Goal: Check status: Check status

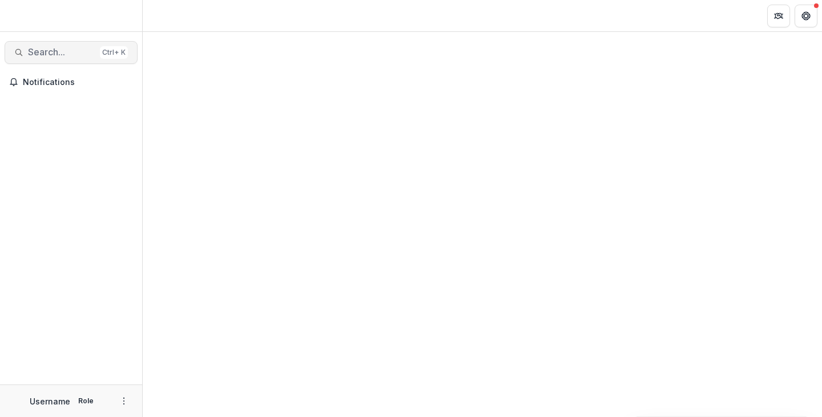
click at [49, 50] on span "Search..." at bounding box center [61, 52] width 67 height 11
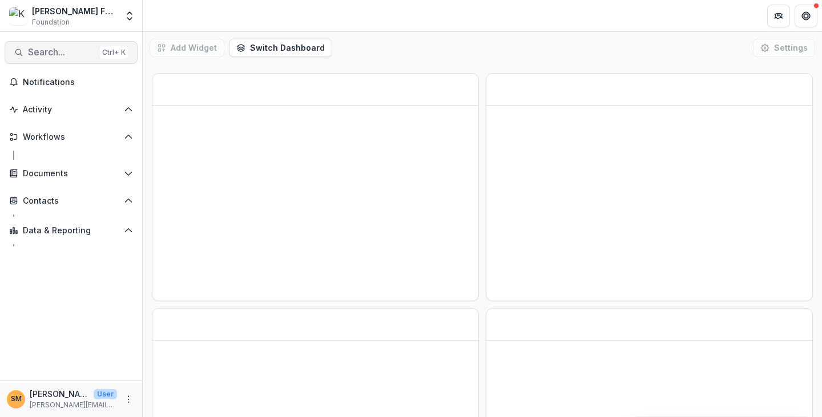
click at [43, 52] on span "Search..." at bounding box center [61, 52] width 67 height 11
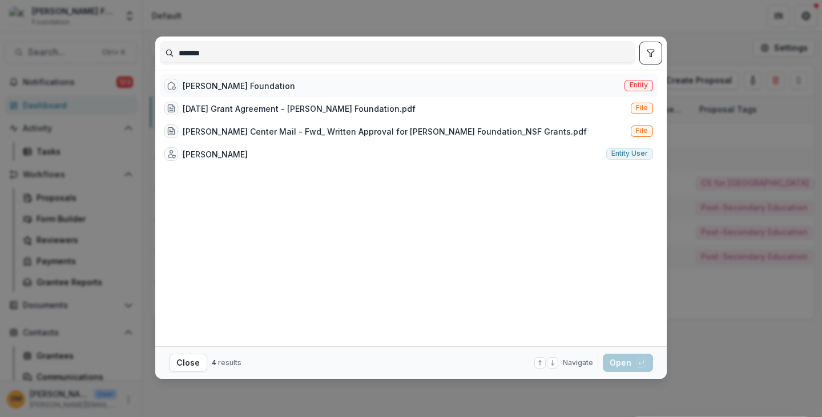
type input "*******"
click at [219, 83] on div "[PERSON_NAME] Foundation" at bounding box center [239, 86] width 112 height 12
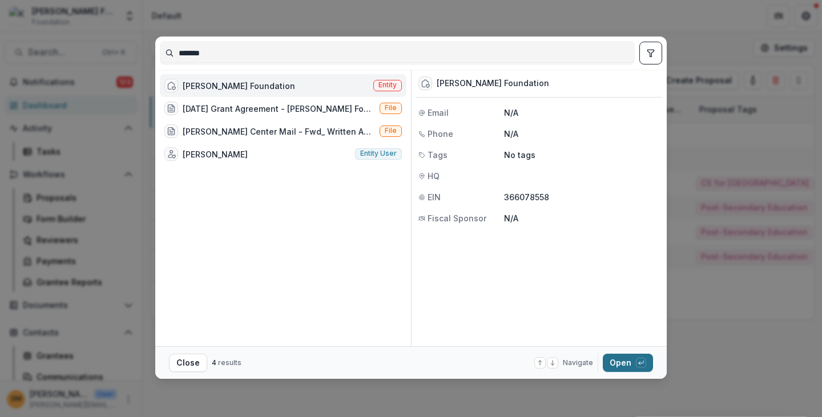
click at [618, 361] on button "Open with enter key" at bounding box center [627, 363] width 50 height 18
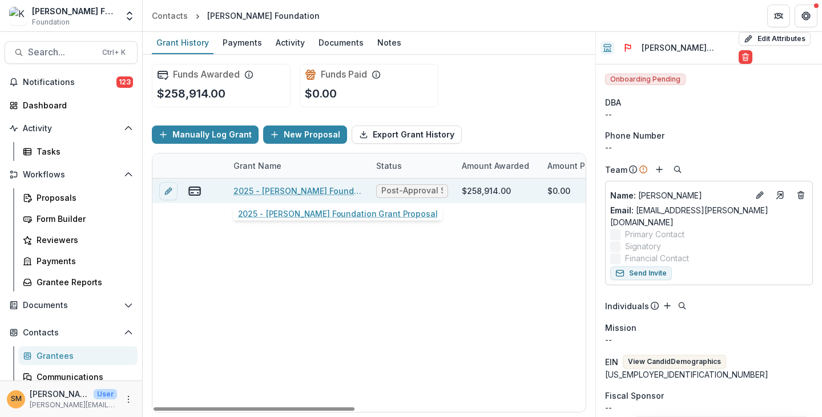
click at [279, 187] on link "2025 - [PERSON_NAME] Foundation Grant Proposal" at bounding box center [297, 191] width 129 height 12
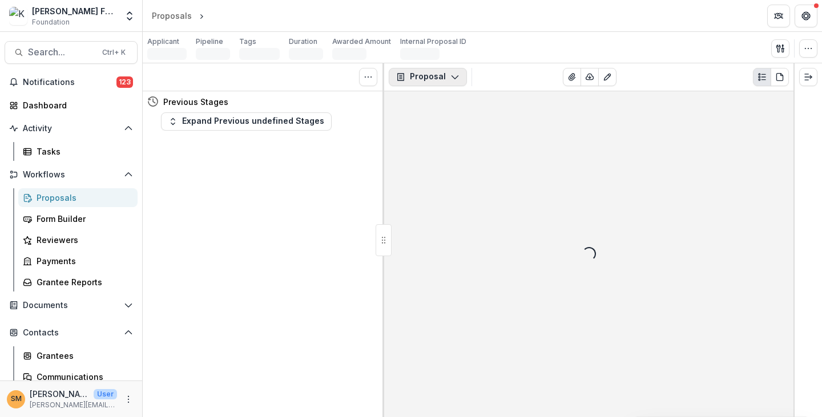
click at [420, 78] on button "Proposal" at bounding box center [428, 77] width 78 height 18
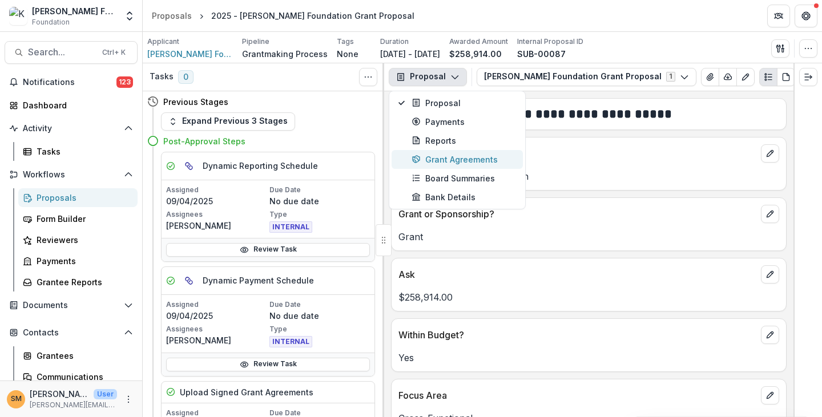
click at [439, 157] on div "Grant Agreements" at bounding box center [463, 159] width 104 height 12
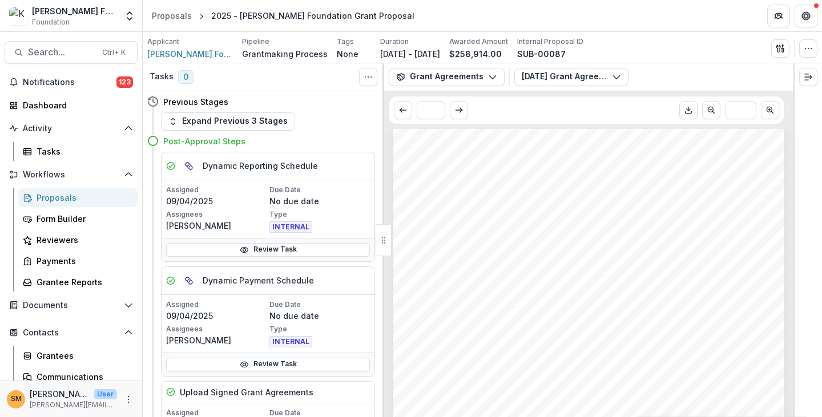
scroll to position [2054, 0]
drag, startPoint x: 497, startPoint y: 239, endPoint x: 547, endPoint y: 257, distance: 52.9
click at [393, 124] on span "NSF CAREER project, CritComp Pop-Ups: A Research-Practice Partnership for Co-De…" at bounding box center [393, 124] width 0 height 0
click at [548, 262] on span "Education Curricula" at bounding box center [524, 265] width 56 height 6
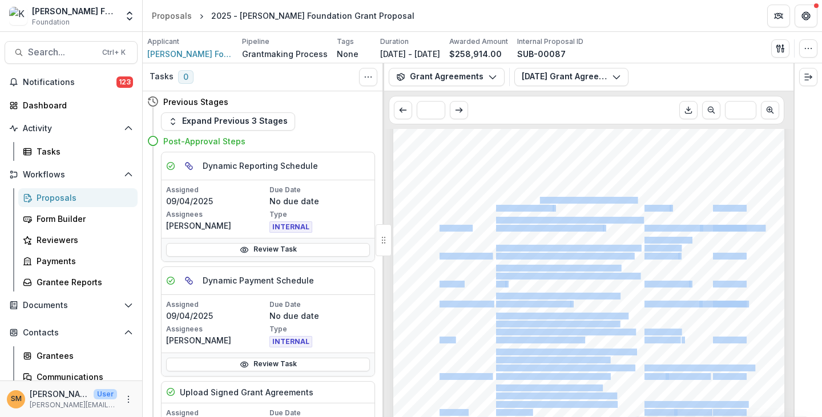
drag, startPoint x: 539, startPoint y: 201, endPoint x: 576, endPoint y: 208, distance: 38.3
click at [576, 208] on div "Attachment B SCOPE OF WORK AND DELIVERABLES This grant supports the work of the…" at bounding box center [588, 319] width 391 height 505
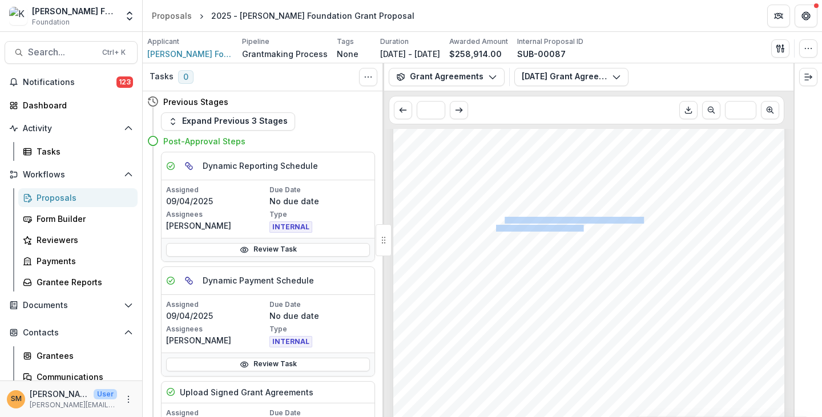
drag, startPoint x: 501, startPoint y: 221, endPoint x: 580, endPoint y: 226, distance: 78.3
click at [393, 67] on span "Institute for [DEMOGRAPHIC_DATA] in Computing Sciences (iAAMCS) National Network" at bounding box center [393, 67] width 0 height 0
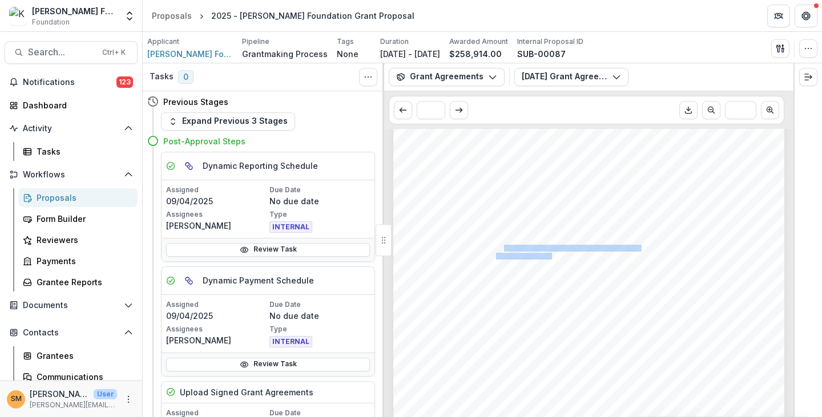
drag, startPoint x: 503, startPoint y: 247, endPoint x: 552, endPoint y: 256, distance: 50.4
click at [393, 67] on span "Seeding Innovation: Expanding Computer Science Opportunities for [DEMOGRAPHIC_D…" at bounding box center [393, 67] width 0 height 0
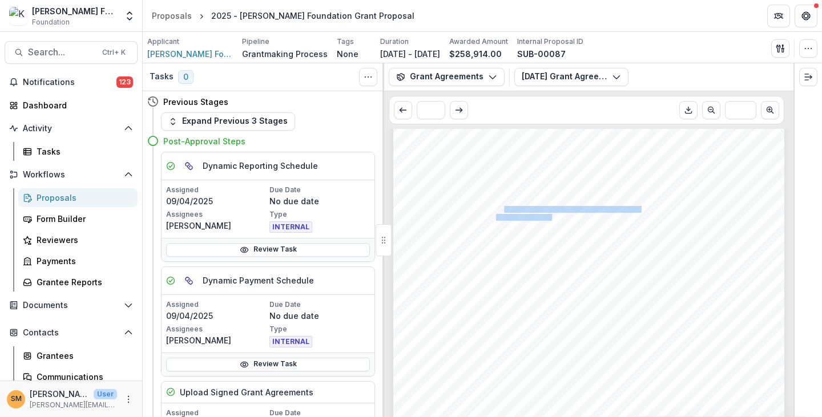
scroll to position [2168, 0]
drag, startPoint x: 526, startPoint y: 212, endPoint x: 529, endPoint y: 220, distance: 8.5
click at [393, 10] on span "Beyond Access and Participation in CS4All: Measuring Equitable CS Learning Envi…" at bounding box center [393, 10] width 0 height 0
drag, startPoint x: 531, startPoint y: 239, endPoint x: 532, endPoint y: 248, distance: 9.3
click at [393, 10] on span "BPC-AE: Researching Equity and Antiracist Learning in CS (REAL-CS)" at bounding box center [393, 10] width 0 height 0
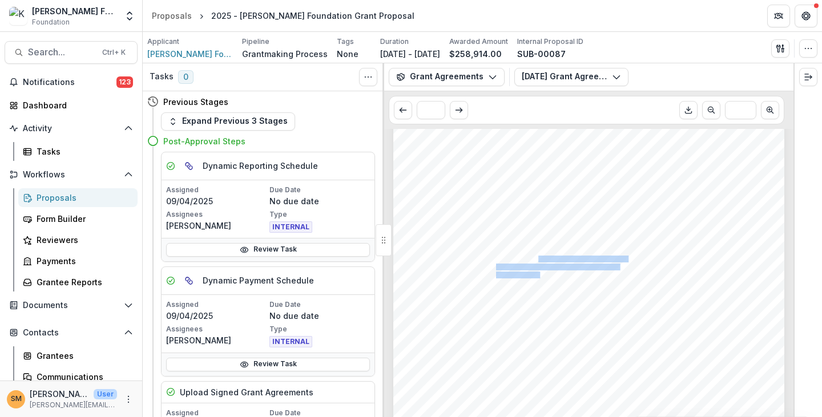
drag, startPoint x: 536, startPoint y: 261, endPoint x: 539, endPoint y: 272, distance: 11.1
click at [393, 10] on span "Exploring Theory and Design Principles (ETD): Auditing Machine Learning Applica…" at bounding box center [393, 10] width 0 height 0
click at [541, 273] on span "Algorithmic Justice with Computer Science High" at bounding box center [565, 275] width 138 height 6
drag, startPoint x: 533, startPoint y: 249, endPoint x: 546, endPoint y: 263, distance: 19.4
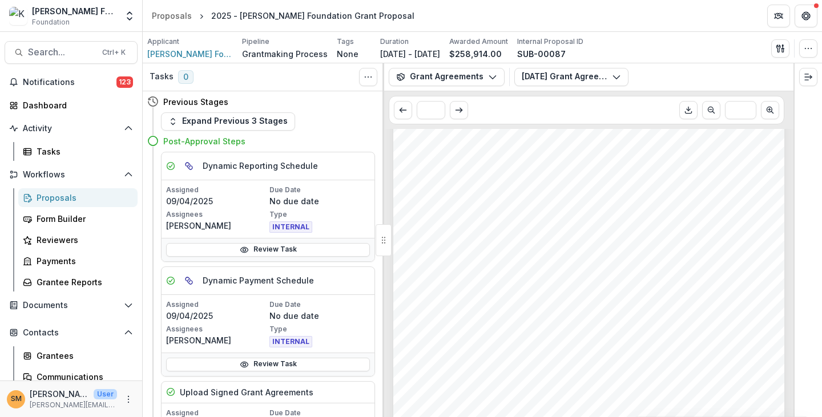
click at [546, 263] on div "Attachment B SCOPE OF WORK AND DELIVERABLES This grant supports the work of the…" at bounding box center [588, 205] width 391 height 505
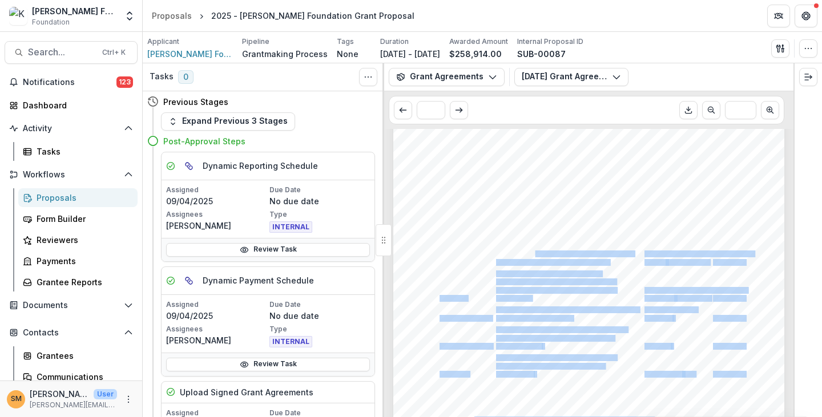
drag, startPoint x: 535, startPoint y: 252, endPoint x: 548, endPoint y: 266, distance: 19.4
click at [548, 266] on div "Attachment B SCOPE OF WORK AND DELIVERABLES This grant supports the work of the…" at bounding box center [588, 205] width 391 height 505
click at [527, 279] on span "Undergraduate Students in STEM through" at bounding box center [555, 282] width 119 height 6
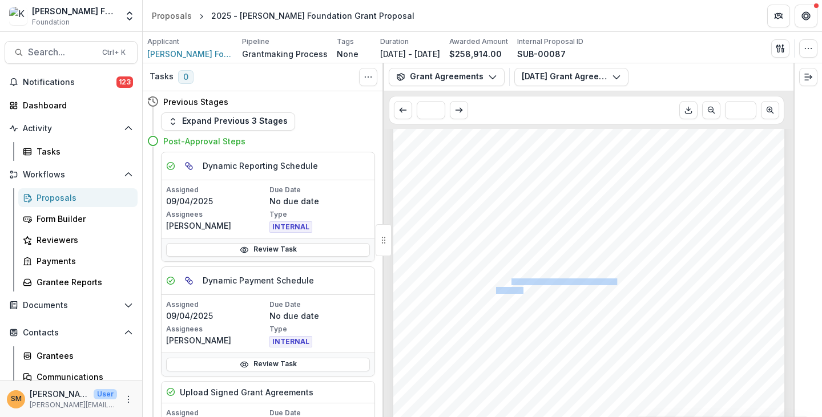
drag, startPoint x: 509, startPoint y: 281, endPoint x: 521, endPoint y: 290, distance: 15.4
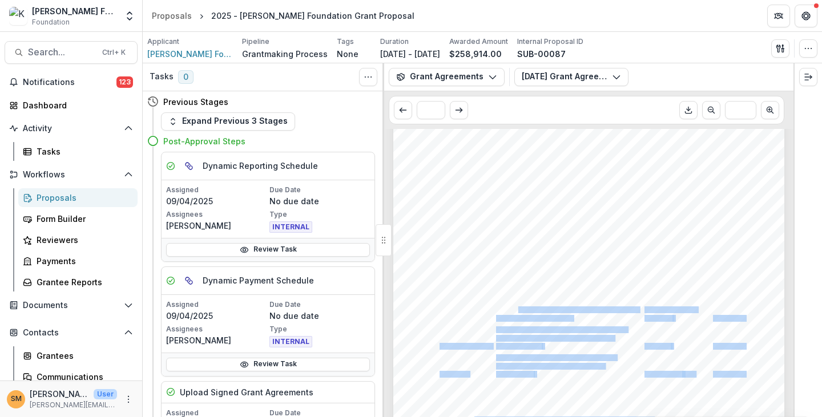
drag, startPoint x: 518, startPoint y: 311, endPoint x: 533, endPoint y: 322, distance: 18.4
click at [533, 322] on div "Attachment B SCOPE OF WORK AND DELIVERABLES This grant supports the work of the…" at bounding box center [588, 205] width 391 height 505
click at [539, 331] on span "Exploring Theory and Design Principles (ETD):" at bounding box center [561, 330] width 131 height 6
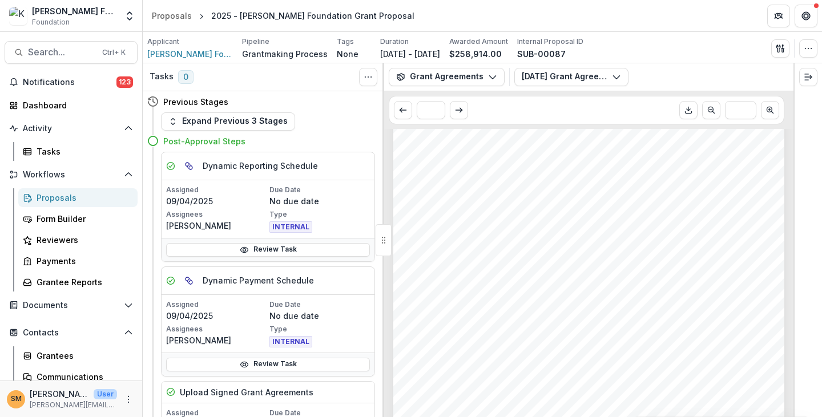
scroll to position [2282, 0]
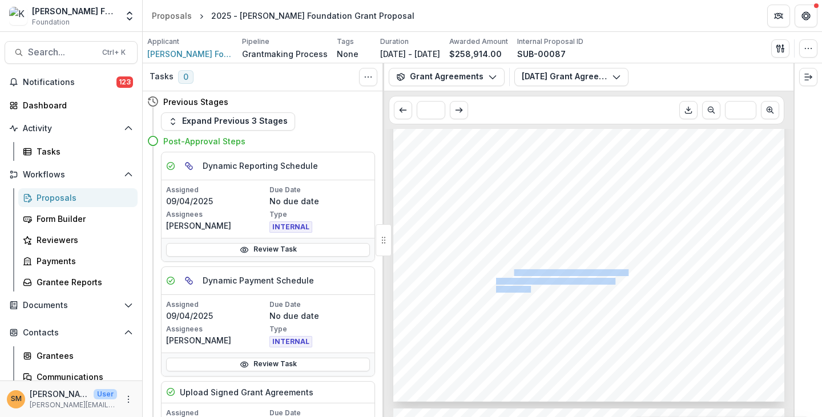
drag, startPoint x: 512, startPoint y: 274, endPoint x: 528, endPoint y: 285, distance: 20.1
click at [525, 303] on span "Fostering a culture of computing ethics by" at bounding box center [556, 301] width 120 height 6
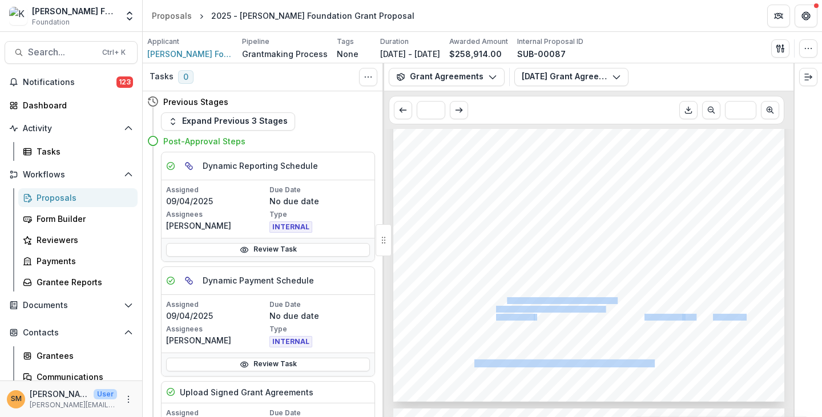
drag, startPoint x: 505, startPoint y: 301, endPoint x: 535, endPoint y: 316, distance: 33.2
click at [535, 316] on div "Attachment B SCOPE OF WORK AND DELIVERABLES This grant supports the work of the…" at bounding box center [588, 148] width 391 height 505
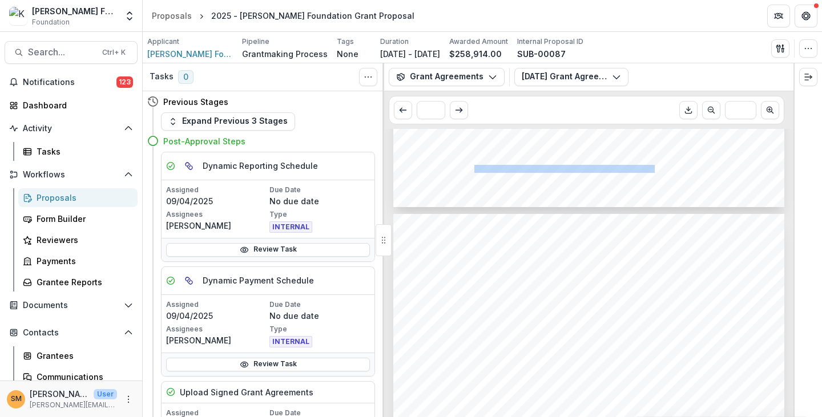
scroll to position [2510, 0]
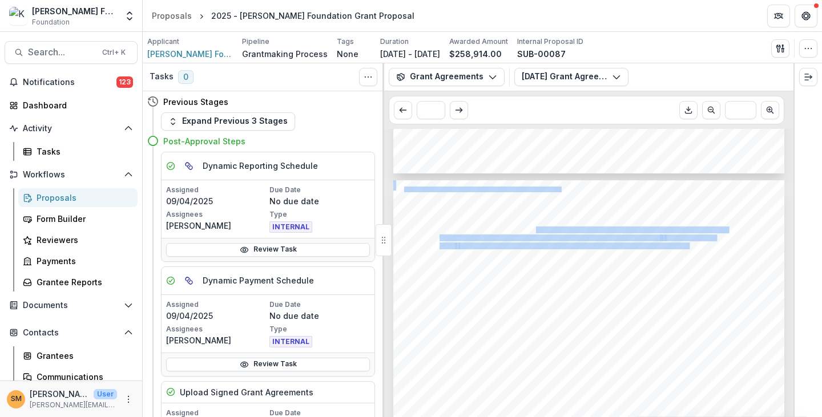
drag, startPoint x: 535, startPoint y: 230, endPoint x: 728, endPoint y: 247, distance: 194.1
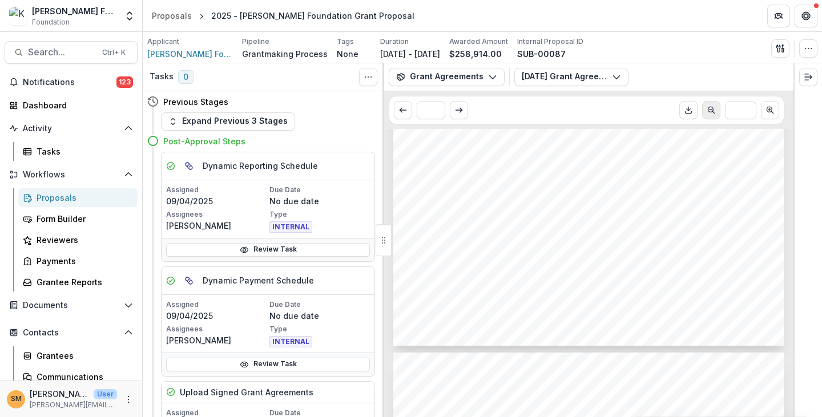
scroll to position [2225, 0]
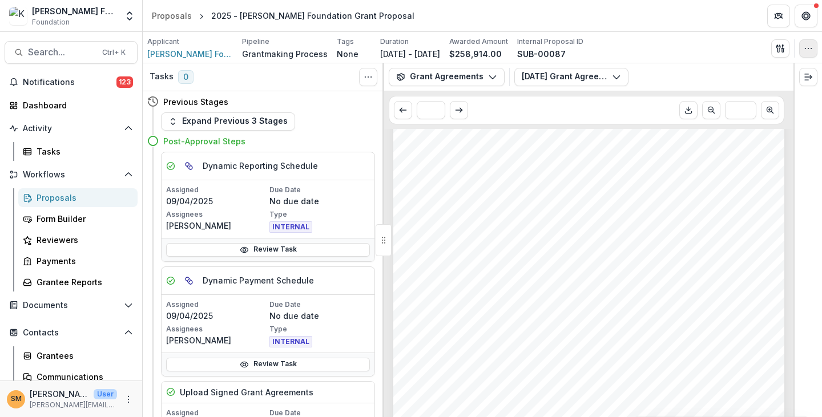
click at [804, 48] on circle "button" at bounding box center [804, 48] width 1 height 1
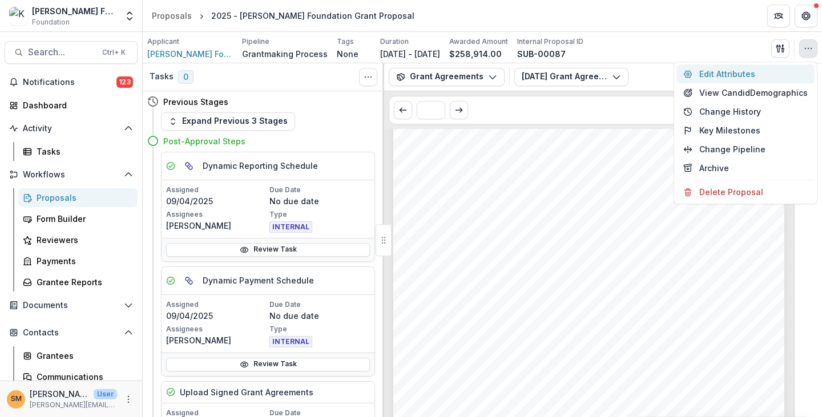
click at [732, 77] on button "Edit Attributes" at bounding box center [745, 73] width 138 height 19
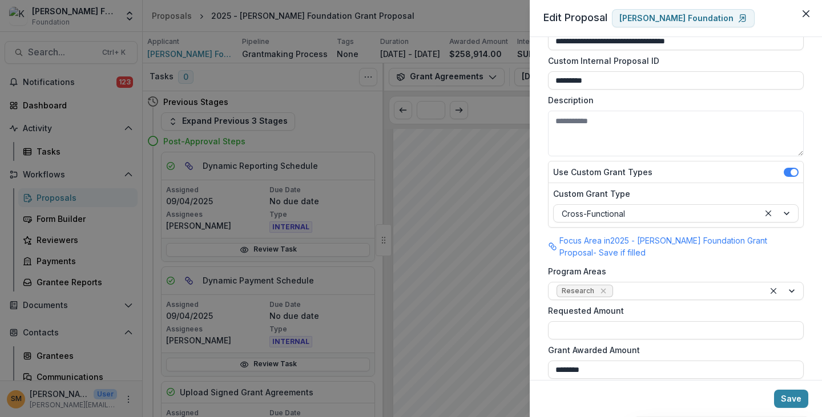
scroll to position [57, 0]
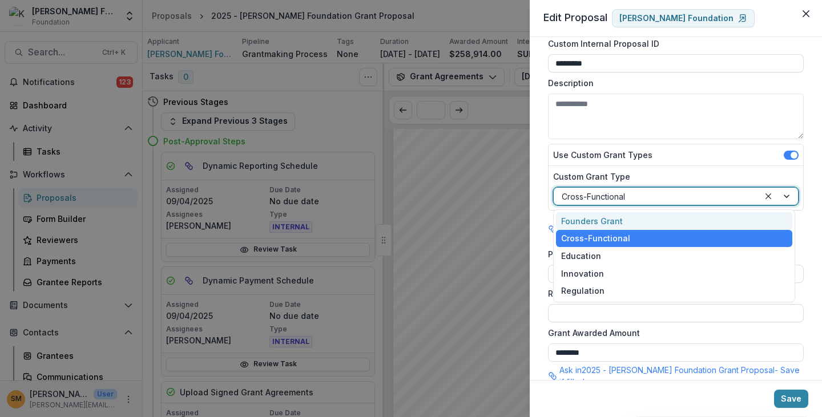
click at [620, 193] on div at bounding box center [655, 196] width 189 height 14
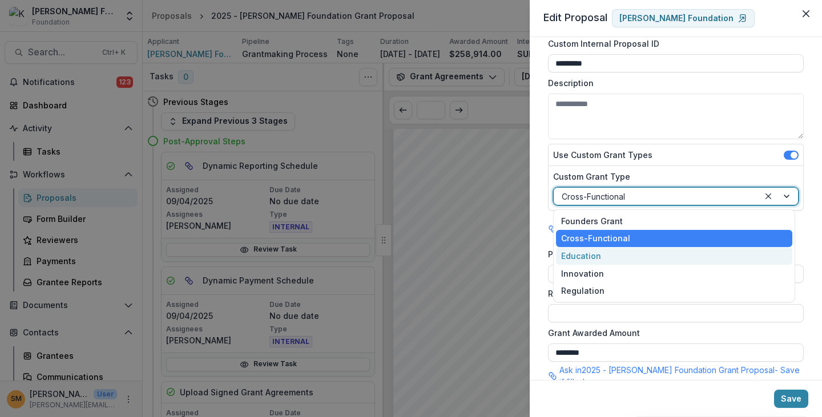
click at [609, 256] on div "Education" at bounding box center [674, 256] width 237 height 18
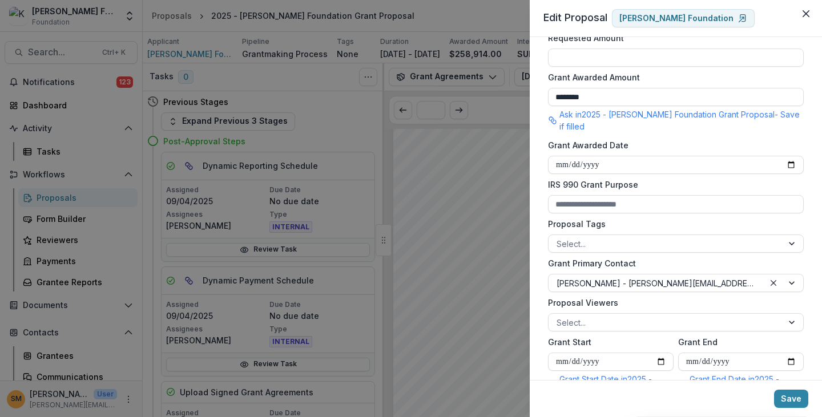
scroll to position [399, 0]
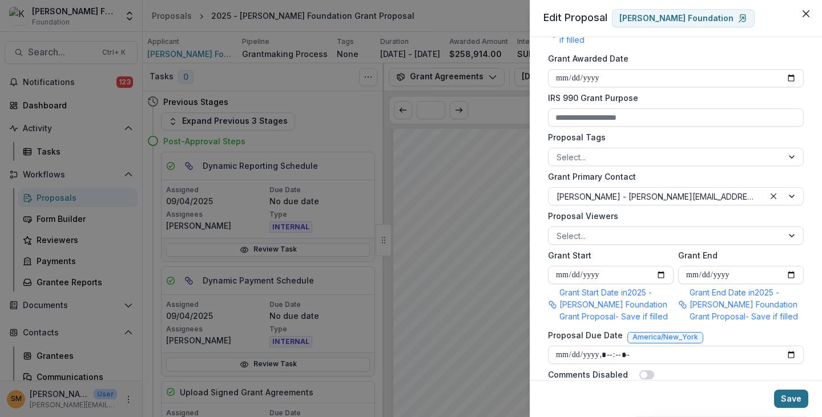
click at [794, 398] on button "Save" at bounding box center [791, 399] width 34 height 18
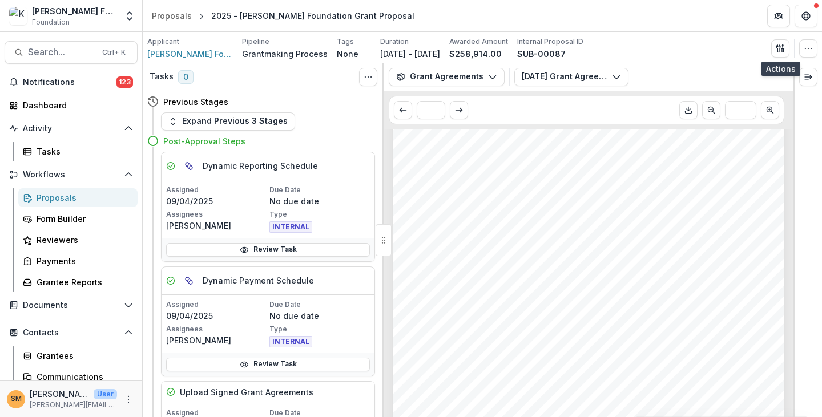
scroll to position [2225, 0]
click at [57, 261] on div "Payments" at bounding box center [83, 261] width 92 height 12
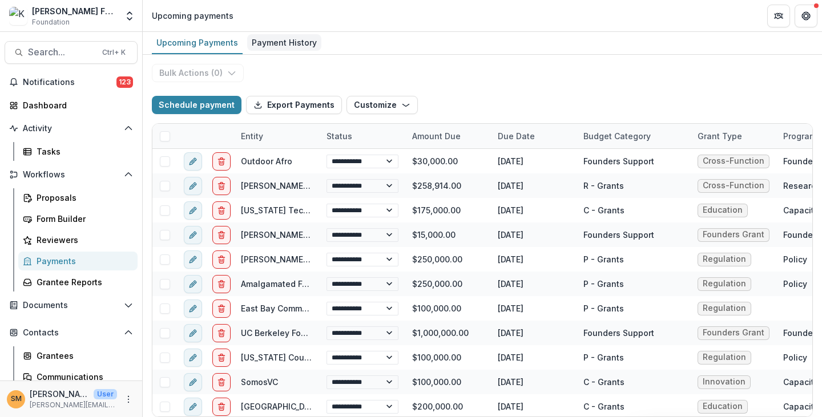
click at [299, 42] on div "Payment History" at bounding box center [284, 42] width 74 height 17
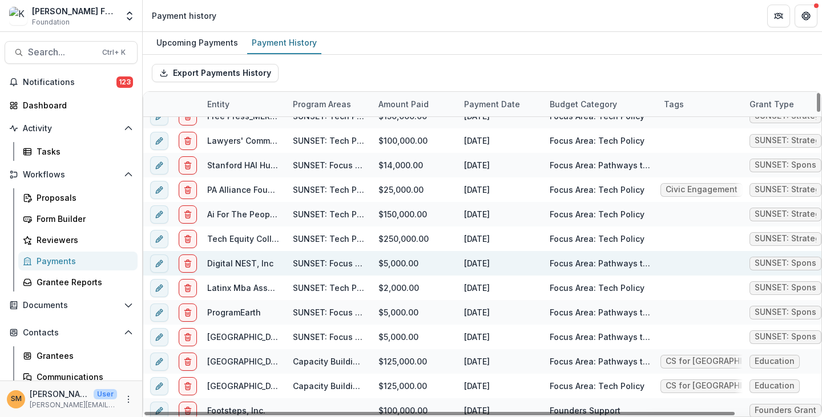
scroll to position [1027, 0]
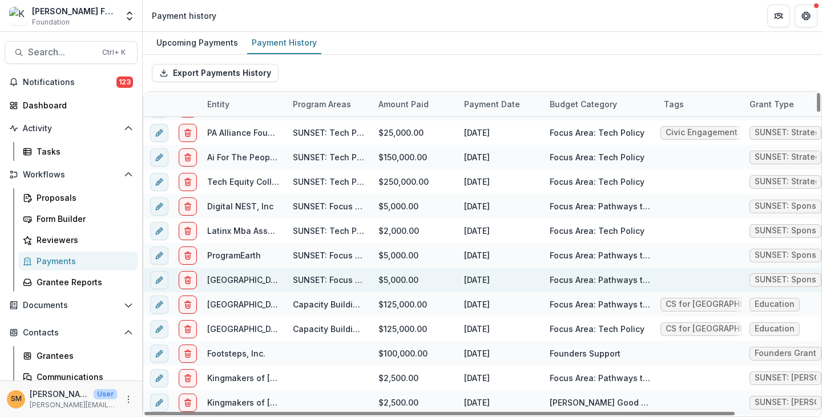
drag, startPoint x: 309, startPoint y: 278, endPoint x: 334, endPoint y: 281, distance: 25.3
click at [334, 281] on div "[GEOGRAPHIC_DATA] SUNSET: Focus Area: Pathways to Tech Jobs $5,000.00 [DATE] Fo…" at bounding box center [528, 280] width 770 height 25
click at [338, 281] on div "SUNSET: Focus Area: Pathways to Tech Jobs" at bounding box center [329, 280] width 72 height 12
drag, startPoint x: 314, startPoint y: 278, endPoint x: 351, endPoint y: 280, distance: 36.6
click at [351, 280] on div "SUNSET: Focus Area: Pathways to Tech Jobs" at bounding box center [329, 280] width 72 height 12
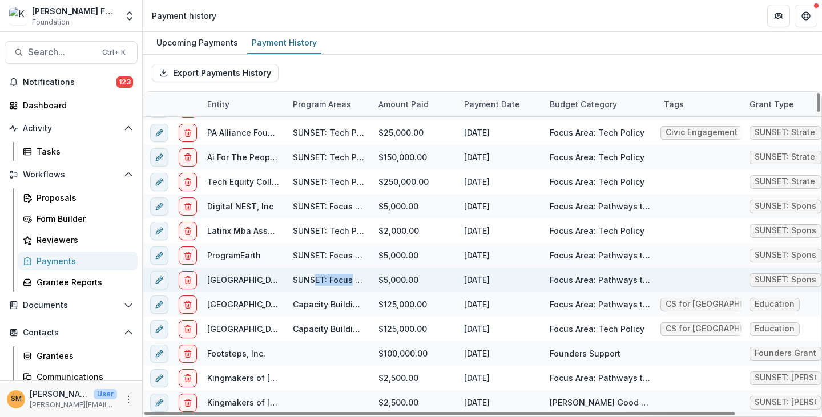
click at [338, 280] on div "SUNSET: Focus Area: Pathways to Tech Jobs" at bounding box center [329, 280] width 72 height 12
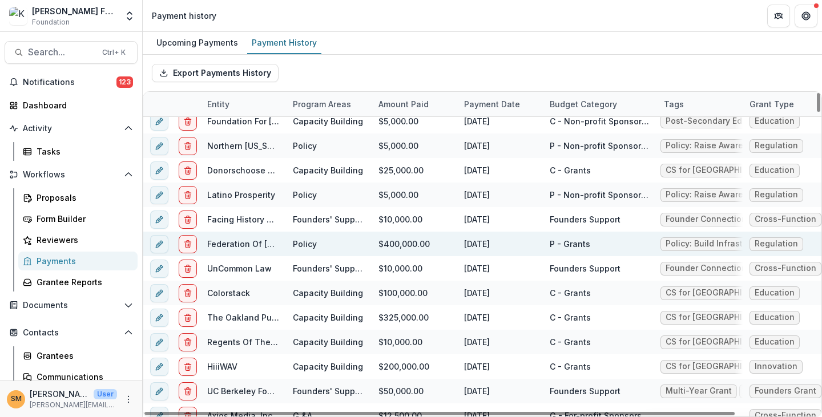
scroll to position [0, 0]
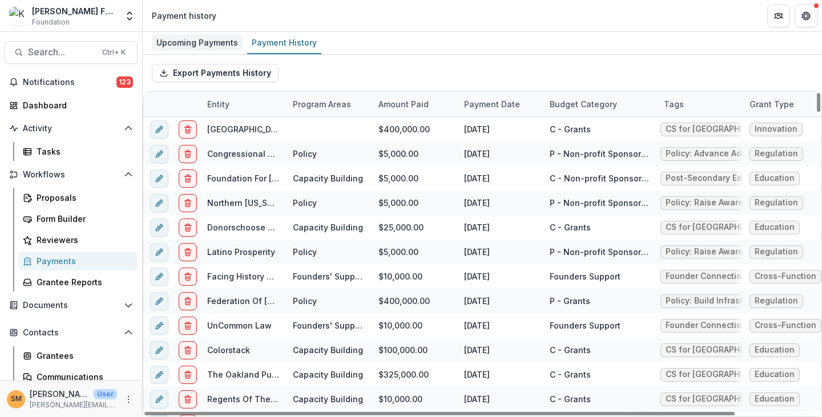
click at [175, 48] on div "Upcoming Payments" at bounding box center [197, 42] width 91 height 17
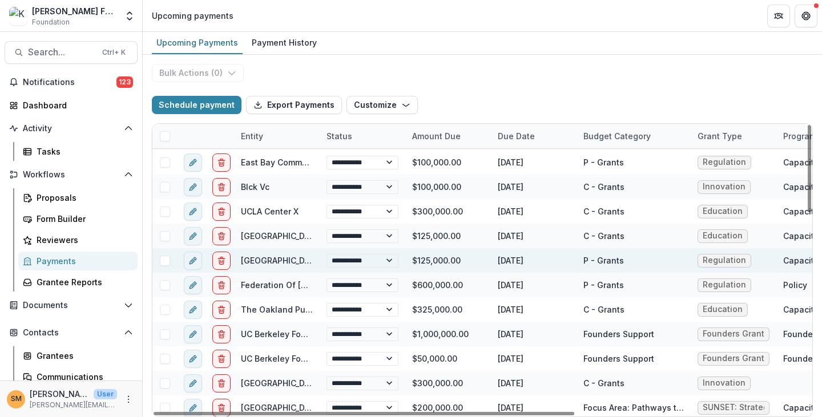
scroll to position [399, 0]
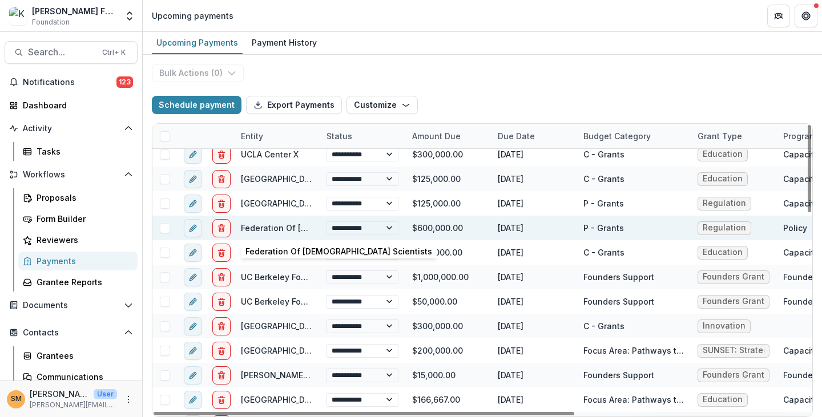
click at [270, 228] on link "Federation Of [DEMOGRAPHIC_DATA] Scientists" at bounding box center [334, 228] width 187 height 10
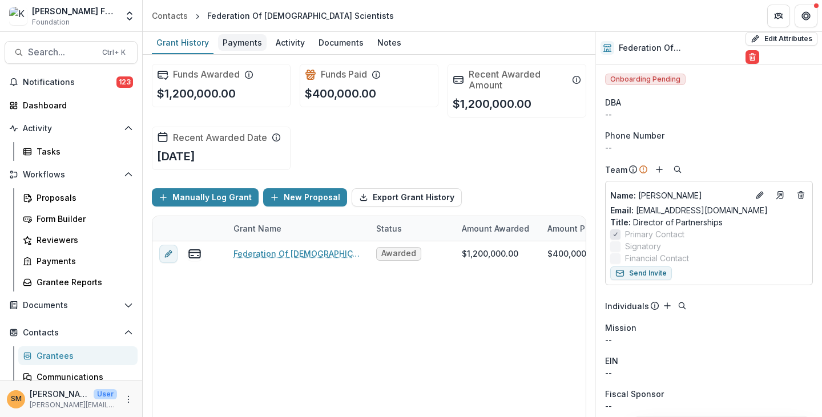
click at [251, 41] on div "Payments" at bounding box center [242, 42] width 48 height 17
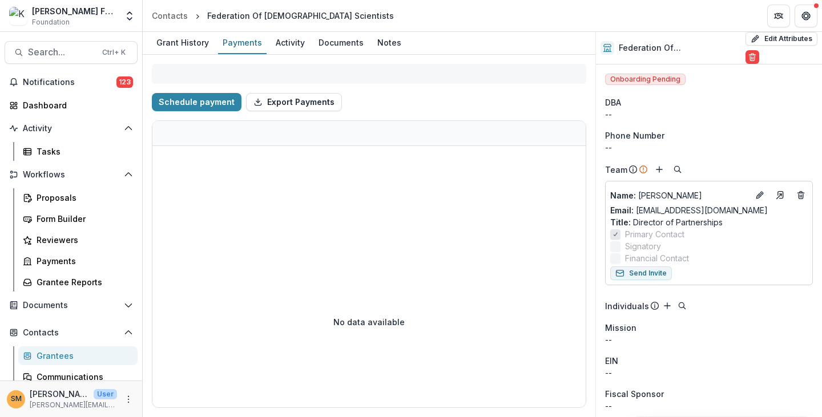
select select "****"
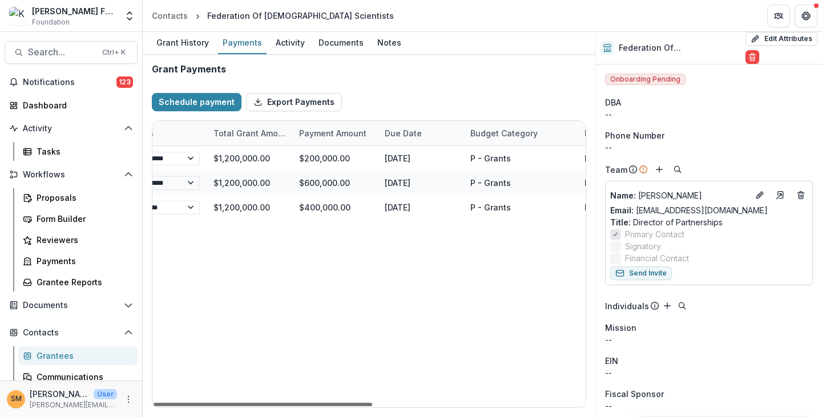
scroll to position [0, 177]
drag, startPoint x: 380, startPoint y: 407, endPoint x: 394, endPoint y: 351, distance: 58.1
click at [372, 406] on div at bounding box center [262, 404] width 219 height 3
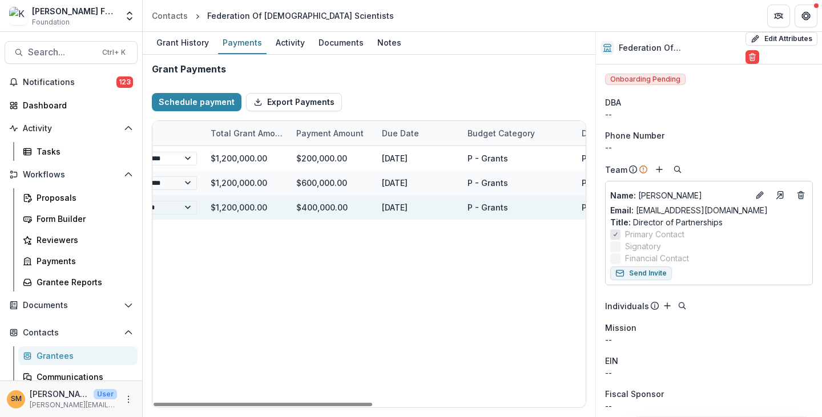
click at [322, 206] on div "$400,000.00" at bounding box center [332, 207] width 86 height 25
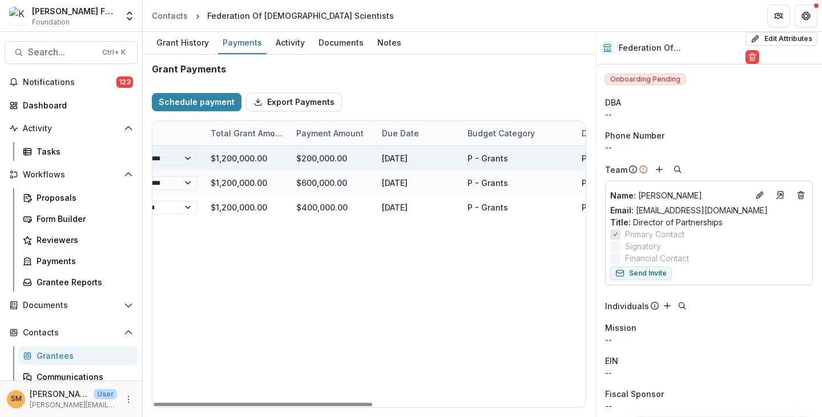
select select "****"
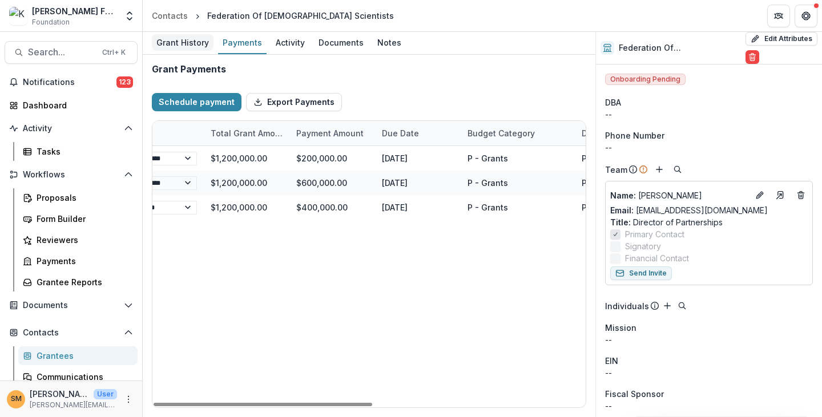
click at [200, 45] on div "Grant History" at bounding box center [183, 42] width 62 height 17
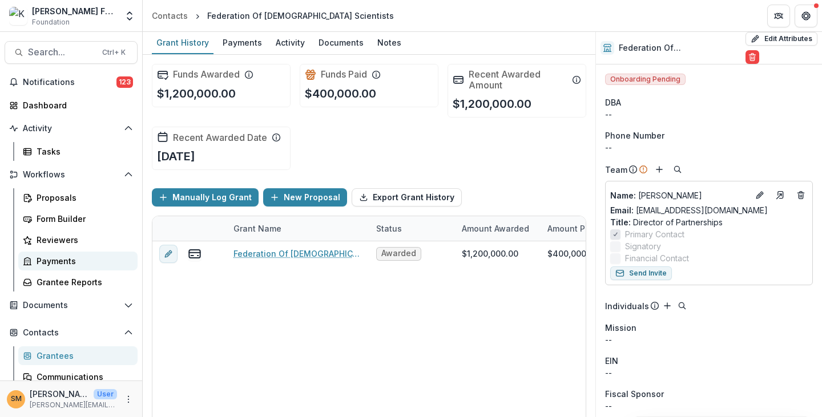
click at [50, 261] on div "Payments" at bounding box center [83, 261] width 92 height 12
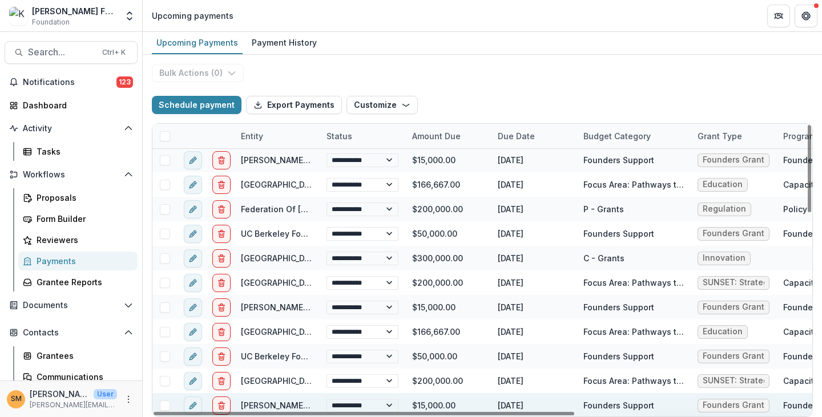
scroll to position [606, 0]
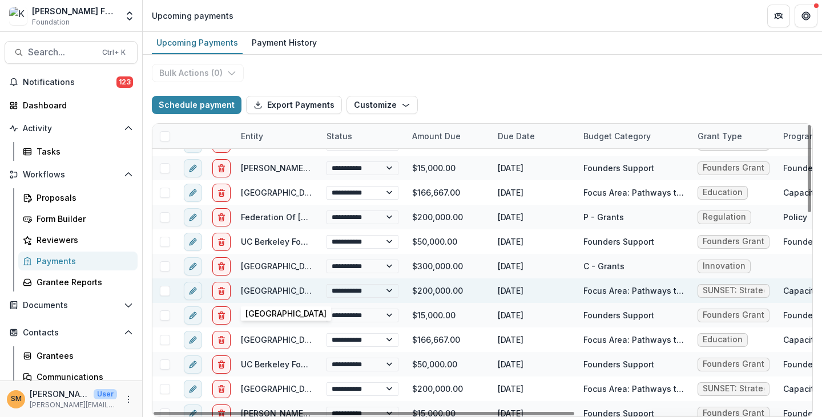
click at [267, 288] on link "[GEOGRAPHIC_DATA]" at bounding box center [281, 291] width 81 height 10
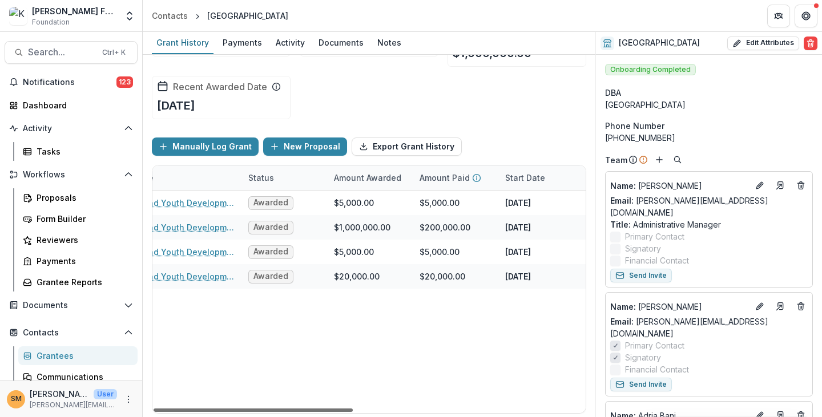
scroll to position [0, 153]
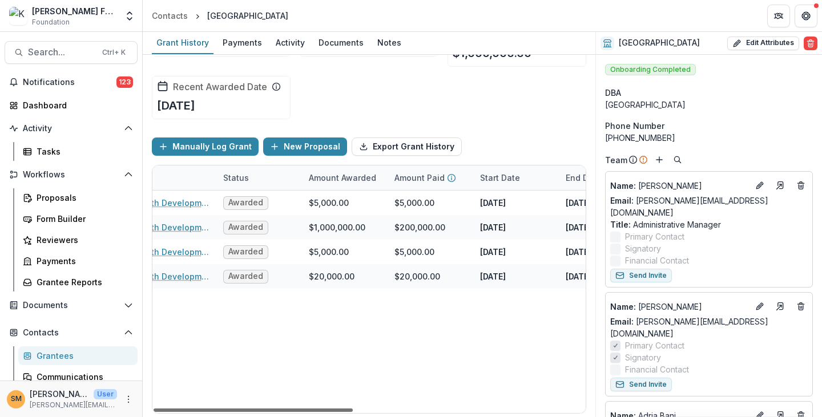
drag, startPoint x: 314, startPoint y: 408, endPoint x: 385, endPoint y: 414, distance: 71.0
click at [353, 412] on div at bounding box center [252, 409] width 199 height 3
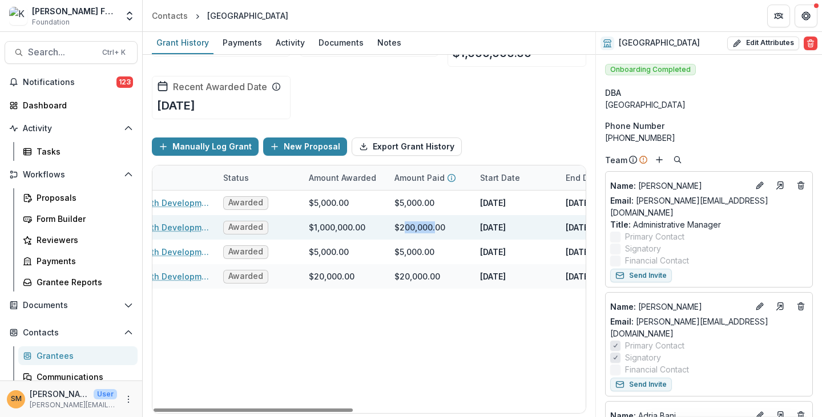
drag, startPoint x: 404, startPoint y: 225, endPoint x: 435, endPoint y: 224, distance: 30.8
click at [435, 224] on div "$200,000.00" at bounding box center [419, 227] width 51 height 12
click at [440, 225] on div "$200,000.00" at bounding box center [419, 227] width 51 height 12
click at [189, 226] on link "East Oakland Youth Development Center - 2024 - [PERSON_NAME] Foundation Grants …" at bounding box center [144, 227] width 129 height 12
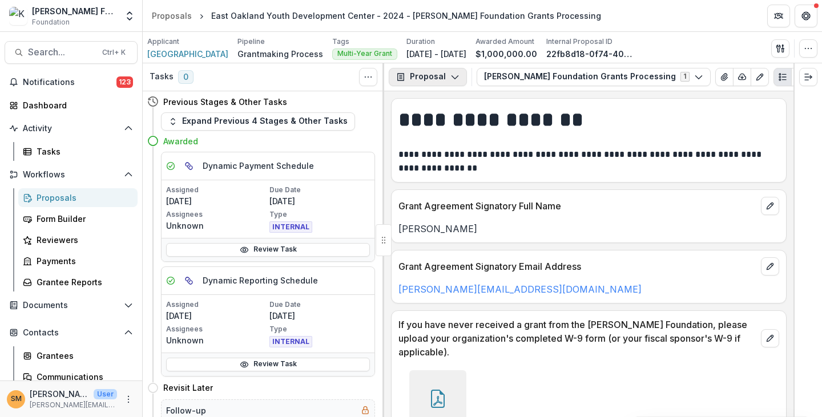
click at [414, 85] on button "Proposal" at bounding box center [428, 77] width 78 height 18
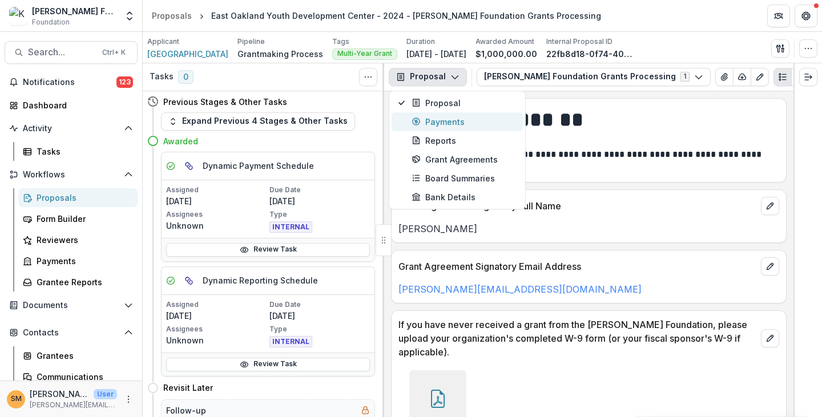
click at [429, 126] on div "Payments" at bounding box center [463, 122] width 104 height 12
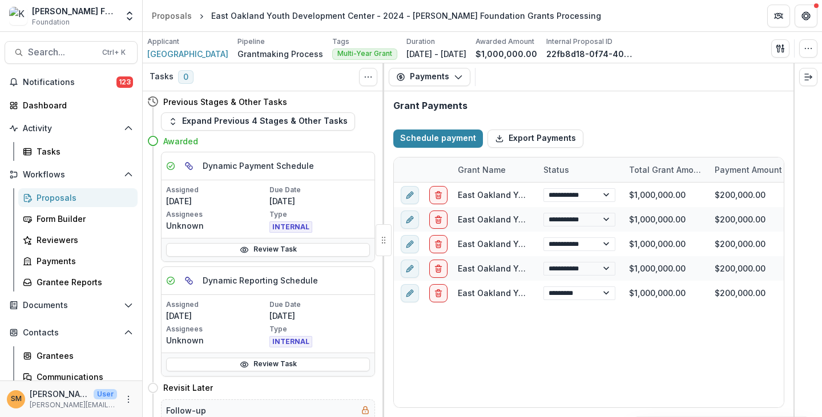
select select "****"
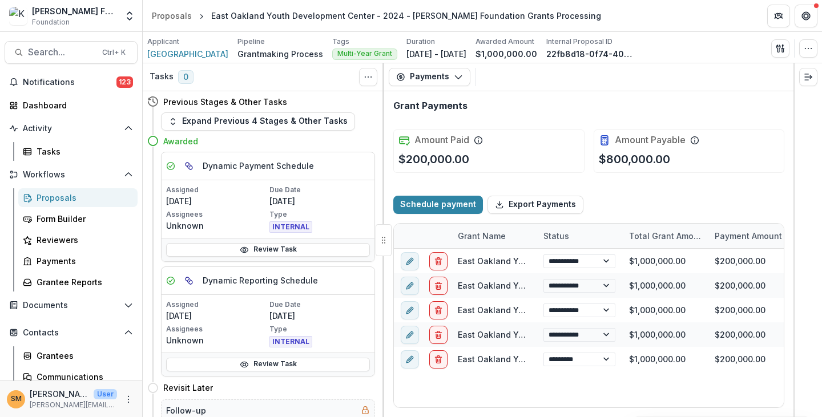
select select "****"
drag, startPoint x: 444, startPoint y: 410, endPoint x: 492, endPoint y: 409, distance: 48.5
click at [492, 409] on div "**********" at bounding box center [588, 254] width 409 height 326
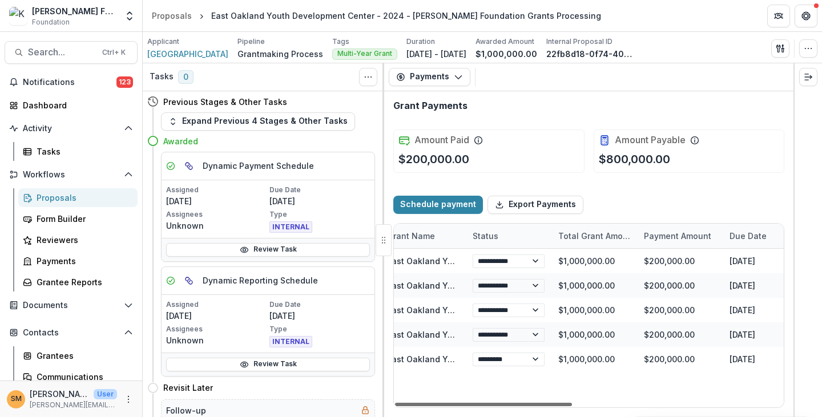
scroll to position [0, 45]
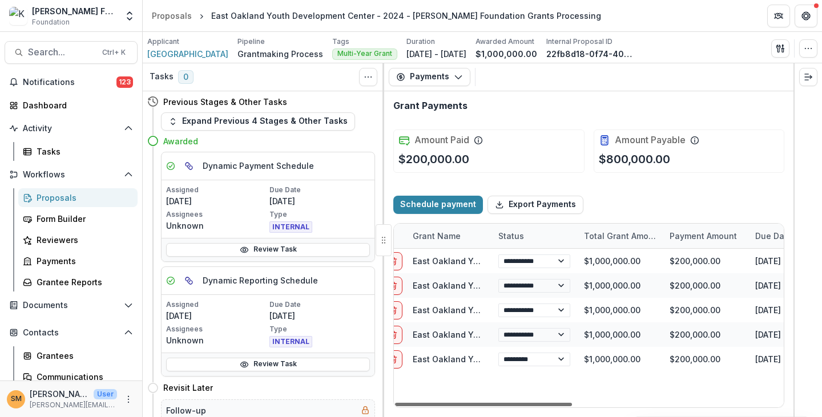
drag, startPoint x: 485, startPoint y: 403, endPoint x: 505, endPoint y: 403, distance: 20.5
click at [505, 403] on div at bounding box center [483, 404] width 177 height 3
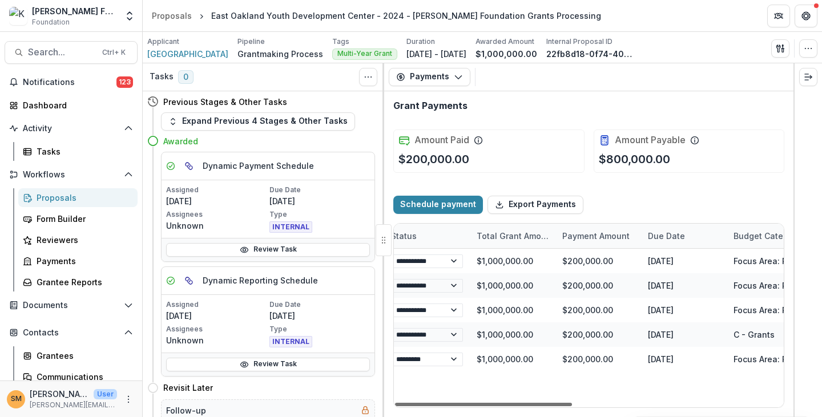
scroll to position [0, 111]
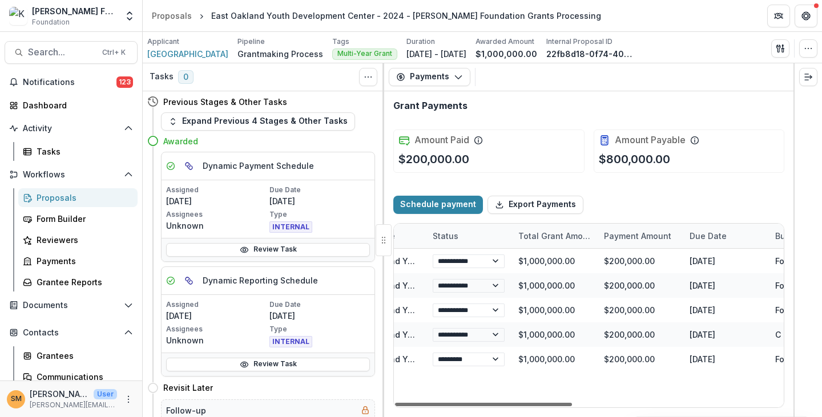
drag, startPoint x: 572, startPoint y: 402, endPoint x: 601, endPoint y: 405, distance: 29.8
click at [572, 405] on div at bounding box center [483, 404] width 177 height 3
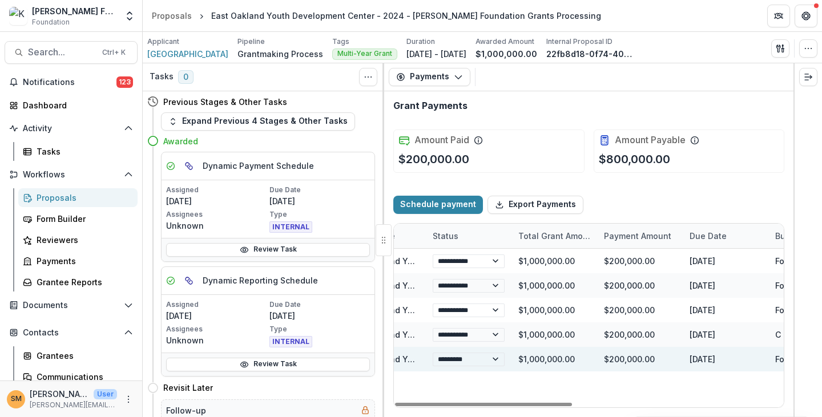
select select "****"
drag, startPoint x: 694, startPoint y: 357, endPoint x: 763, endPoint y: 357, distance: 69.0
click at [763, 357] on div "[DATE]" at bounding box center [725, 359] width 86 height 25
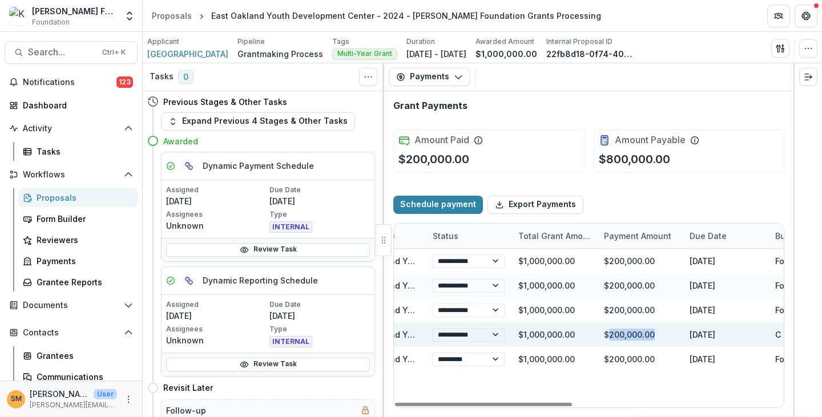
drag, startPoint x: 607, startPoint y: 333, endPoint x: 652, endPoint y: 333, distance: 44.5
click at [654, 329] on div "$200,000.00" at bounding box center [640, 334] width 86 height 25
click at [618, 334] on div "$200,000.00" at bounding box center [640, 334] width 86 height 25
drag, startPoint x: 605, startPoint y: 335, endPoint x: 660, endPoint y: 334, distance: 54.2
click at [660, 334] on div "$200,000.00" at bounding box center [640, 334] width 86 height 25
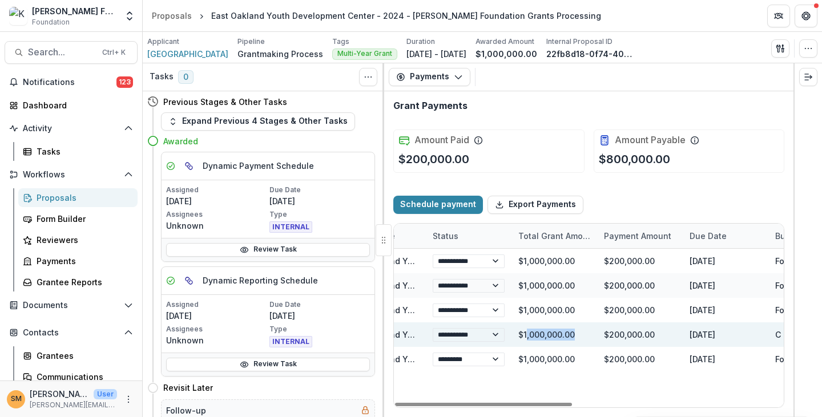
drag, startPoint x: 525, startPoint y: 332, endPoint x: 584, endPoint y: 335, distance: 58.8
click at [584, 335] on div "$1,000,000.00" at bounding box center [554, 334] width 86 height 25
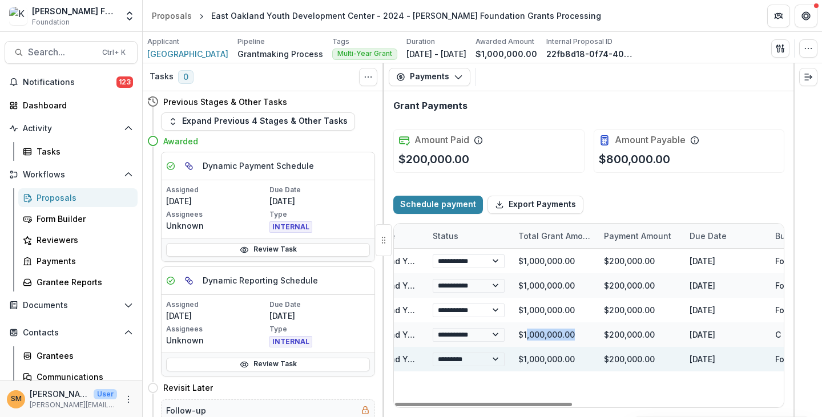
drag, startPoint x: 706, startPoint y: 361, endPoint x: 753, endPoint y: 359, distance: 46.8
click at [753, 359] on div "[DATE]" at bounding box center [725, 359] width 86 height 25
select select "****"
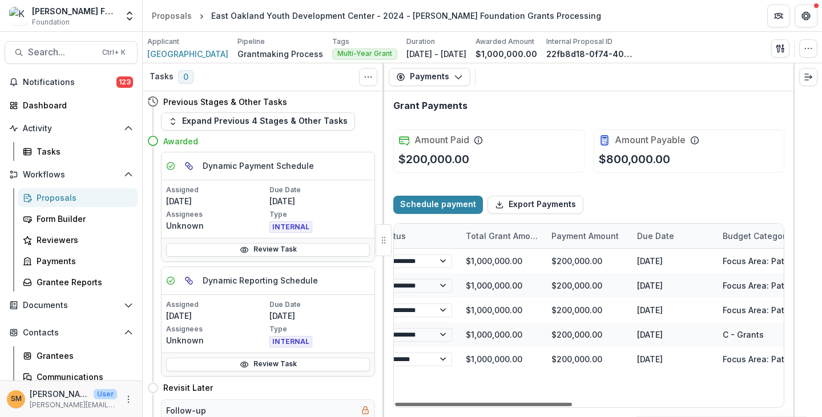
scroll to position [0, 169]
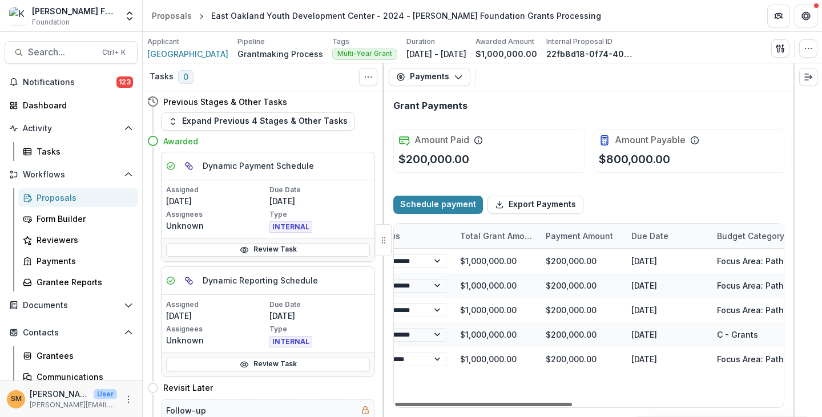
drag, startPoint x: 551, startPoint y: 404, endPoint x: 577, endPoint y: 406, distance: 26.3
click at [572, 406] on div at bounding box center [483, 404] width 177 height 3
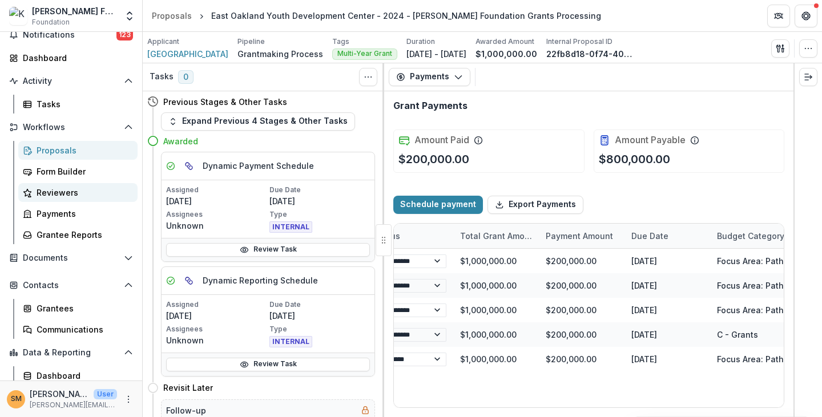
scroll to position [72, 0]
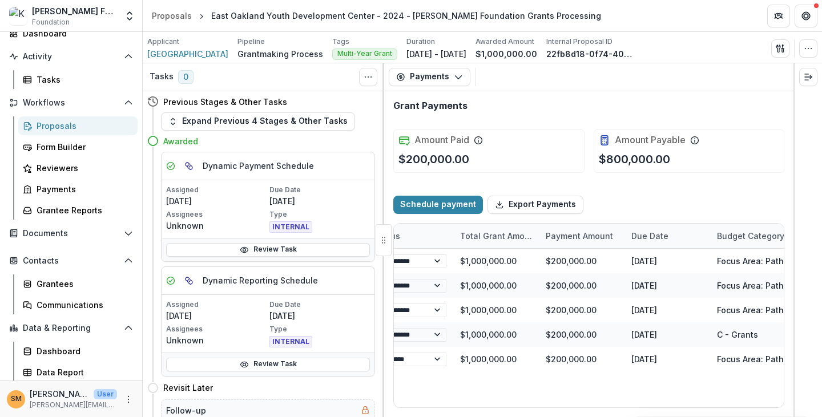
select select "****"
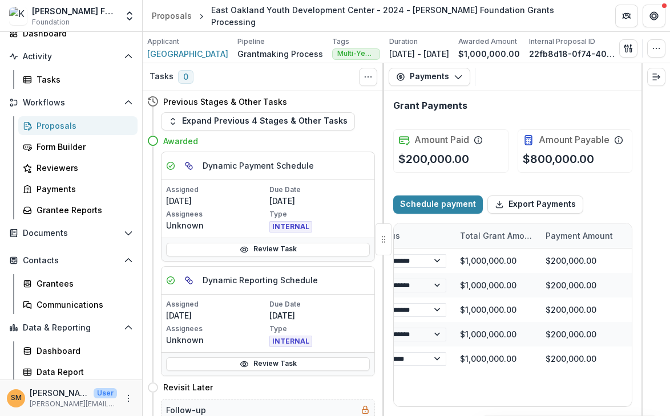
select select "****"
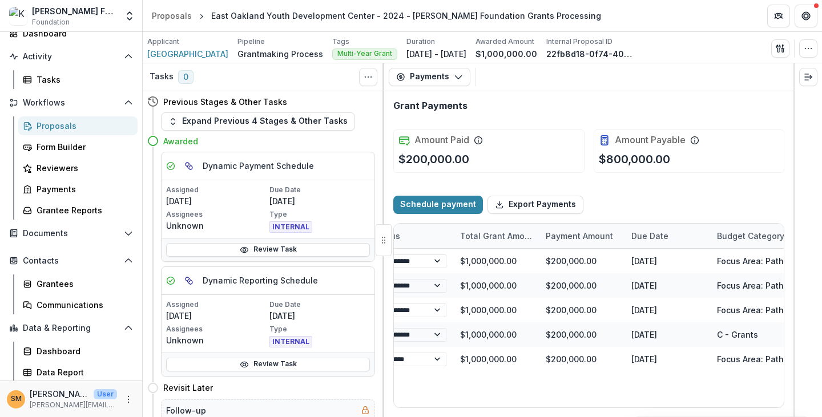
select select "****"
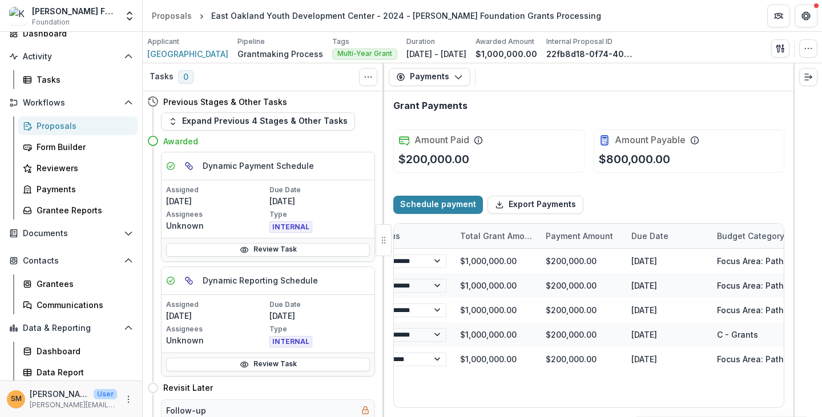
select select "****"
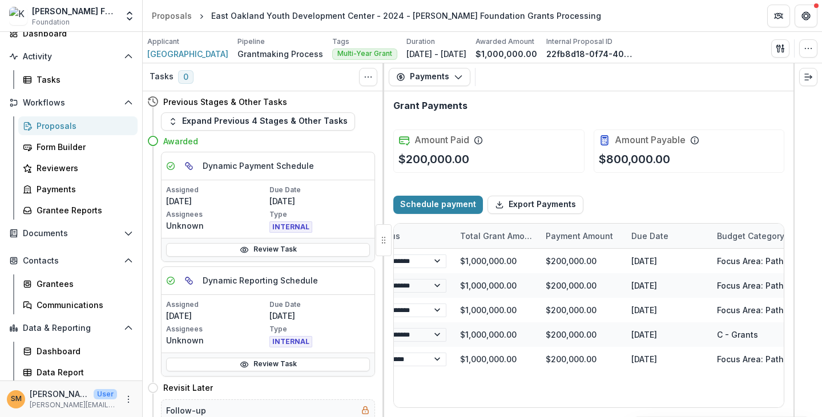
select select "****"
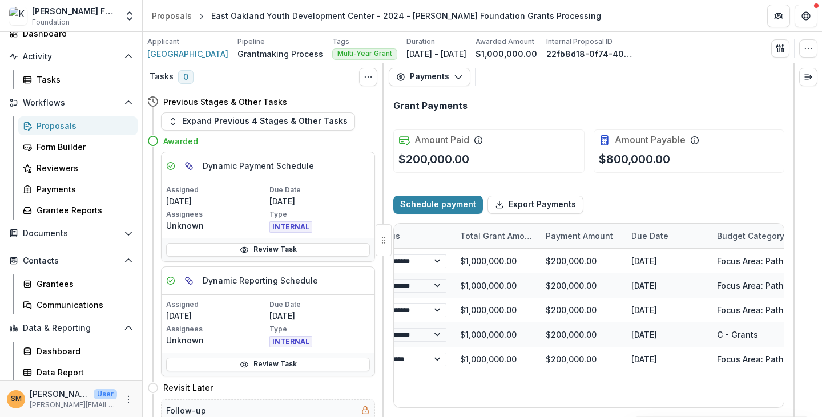
select select "****"
